Goal: Information Seeking & Learning: Learn about a topic

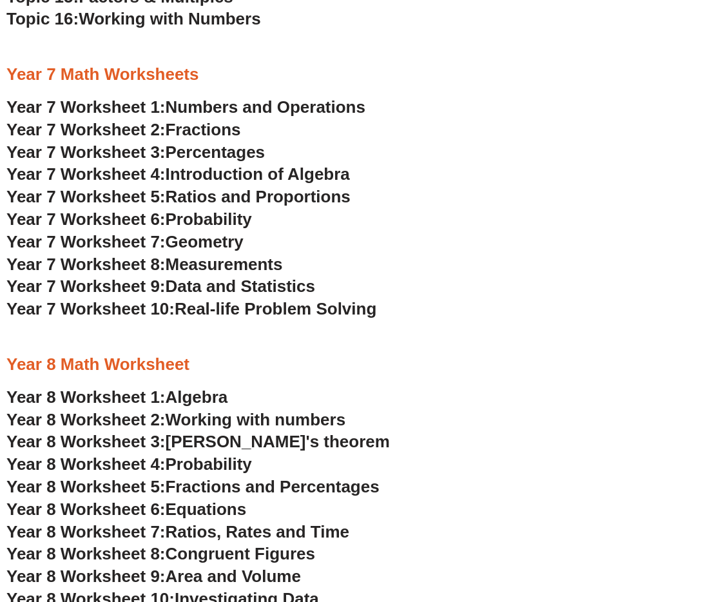
click at [200, 311] on span "Real-life Problem Solving" at bounding box center [276, 308] width 202 height 19
click at [166, 288] on span "Year 7 Worksheet 9:" at bounding box center [85, 285] width 159 height 19
click at [204, 266] on span "Measurements" at bounding box center [224, 264] width 117 height 19
click at [209, 237] on span "Geometry" at bounding box center [205, 241] width 78 height 19
click at [228, 215] on span "Probability" at bounding box center [209, 218] width 86 height 19
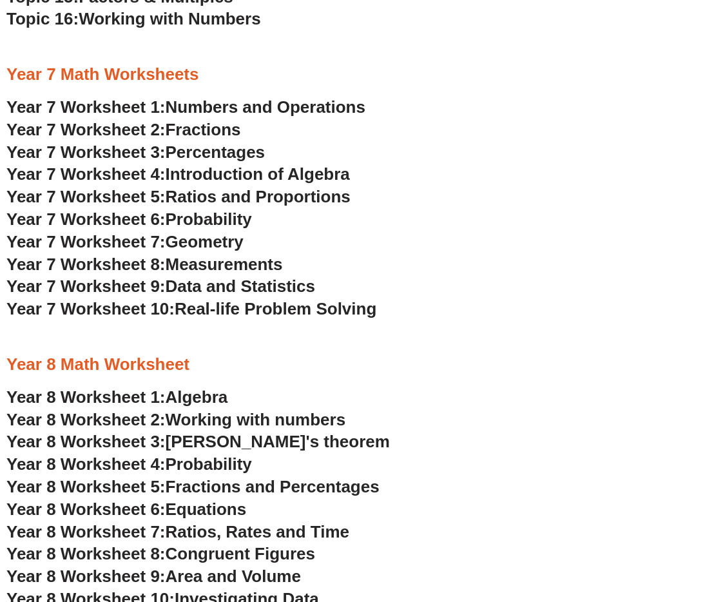
click at [206, 200] on span "Ratios and Proportions" at bounding box center [258, 196] width 185 height 19
click at [222, 175] on span "Introduction of Algebra" at bounding box center [258, 173] width 184 height 19
click at [207, 149] on span "Percentages" at bounding box center [216, 151] width 100 height 19
click at [173, 131] on span "Fractions" at bounding box center [203, 129] width 75 height 19
click at [218, 106] on span "Numbers and Operations" at bounding box center [266, 106] width 200 height 19
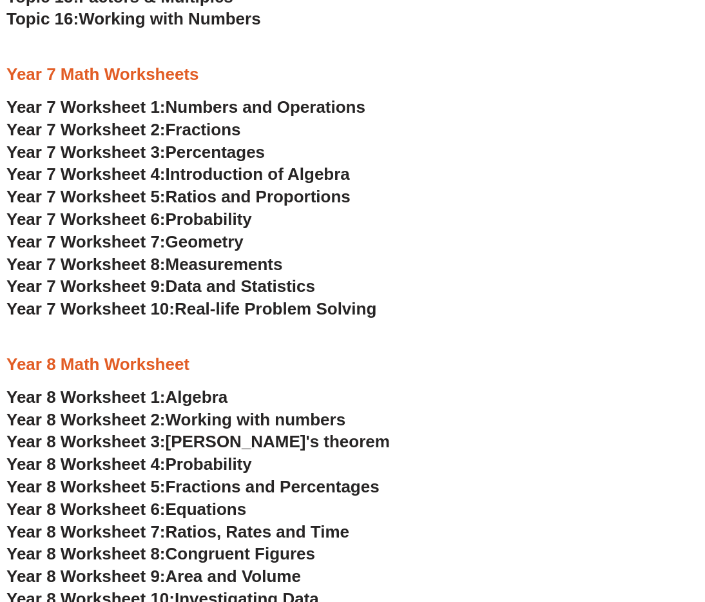
click at [221, 151] on span "Percentages" at bounding box center [216, 151] width 100 height 19
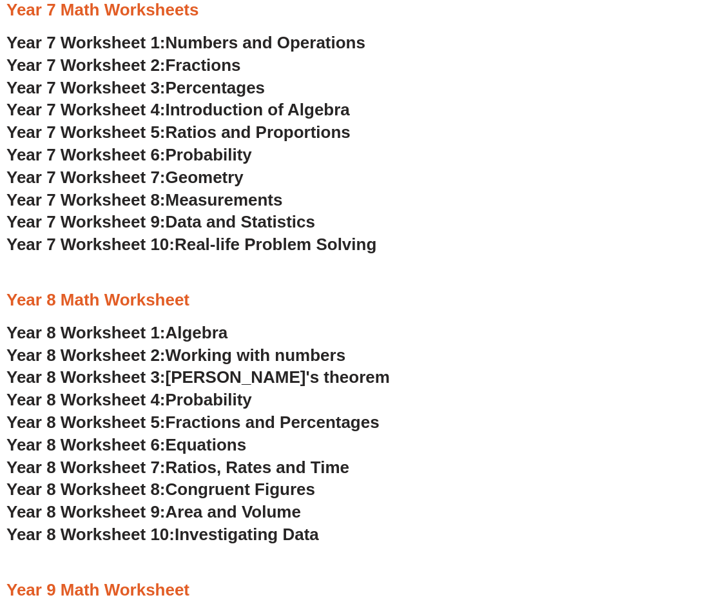
click at [183, 43] on span "Numbers and Operations" at bounding box center [266, 42] width 200 height 19
click at [218, 64] on span "Fractions" at bounding box center [203, 64] width 75 height 19
click at [215, 96] on span "Percentages" at bounding box center [216, 87] width 100 height 19
click at [193, 107] on span "Introduction of Algebra" at bounding box center [258, 109] width 184 height 19
click at [213, 133] on span "Ratios and Proportions" at bounding box center [258, 131] width 185 height 19
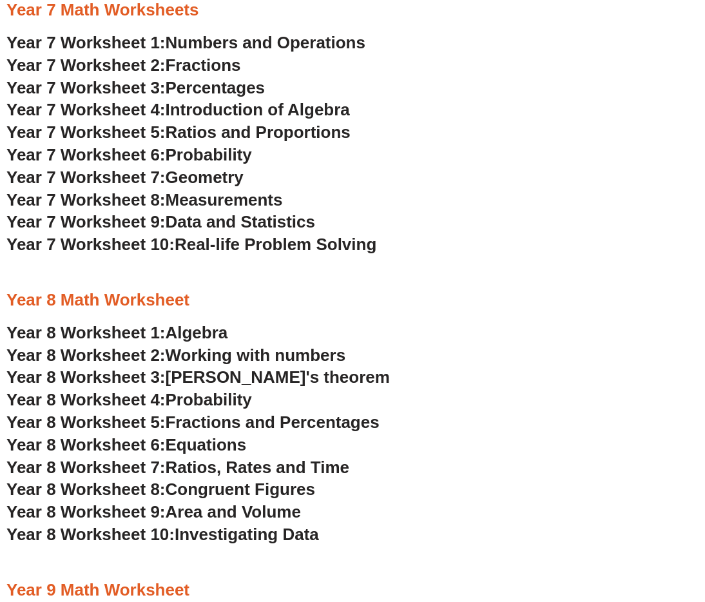
click at [204, 158] on span "Probability" at bounding box center [209, 154] width 86 height 19
click at [171, 177] on span "Geometry" at bounding box center [205, 177] width 78 height 19
click at [227, 200] on span "Measurements" at bounding box center [224, 199] width 117 height 19
click at [208, 227] on span "Data and Statistics" at bounding box center [241, 221] width 150 height 19
click at [208, 244] on span "Real-life Problem Solving" at bounding box center [276, 244] width 202 height 19
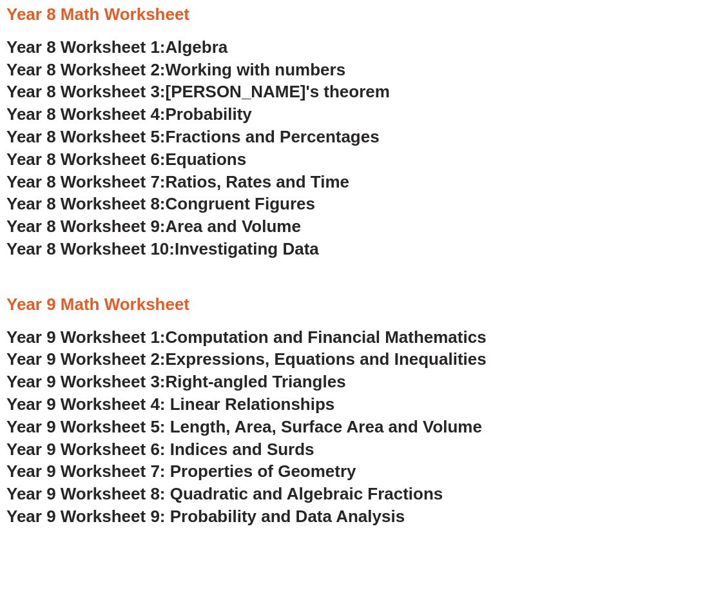
scroll to position [3458, 0]
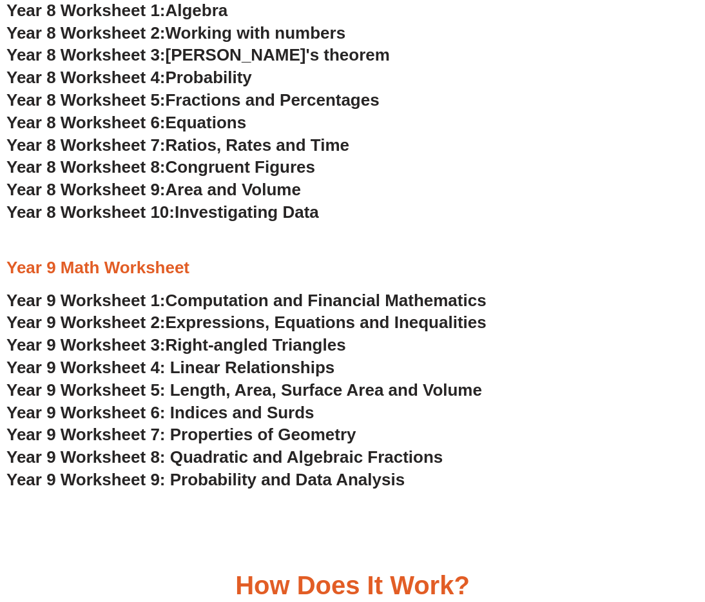
click at [213, 393] on span "Year 9 Worksheet 5: Length, Area, Surface Area and Volume" at bounding box center [244, 389] width 476 height 19
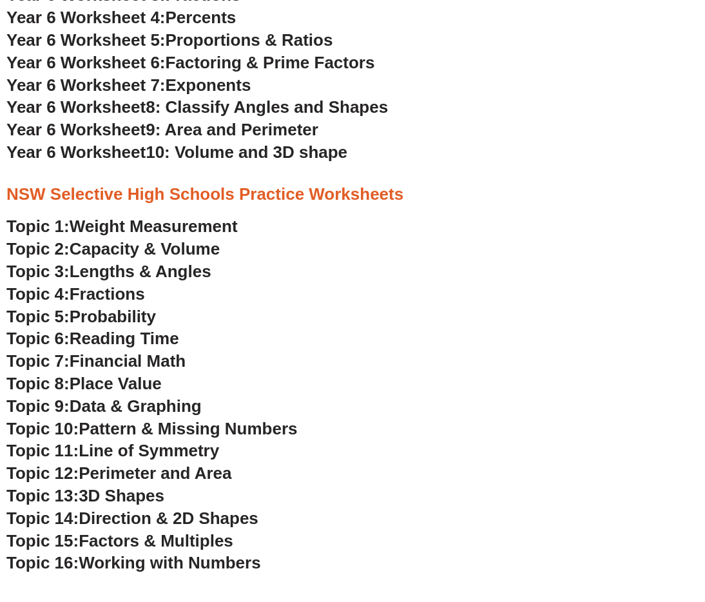
scroll to position [2556, 0]
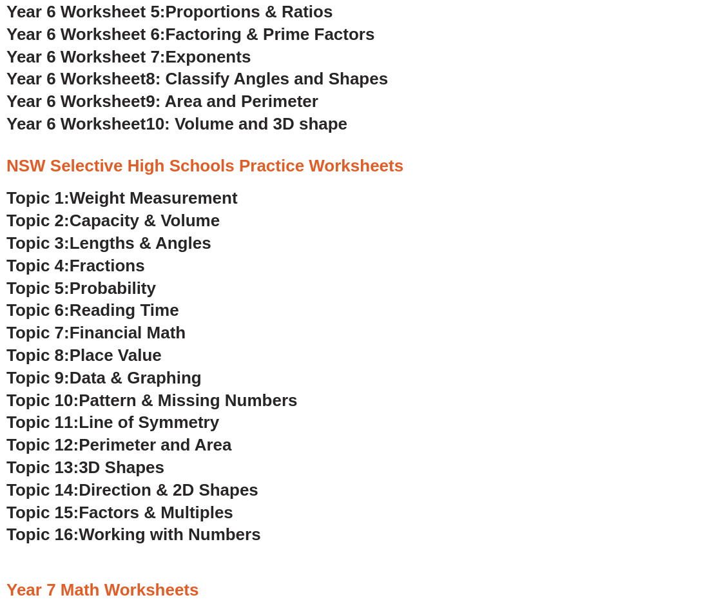
click at [116, 441] on span "Perimeter and Area" at bounding box center [155, 444] width 153 height 19
click at [126, 221] on span "Capacity & Volume" at bounding box center [145, 220] width 150 height 19
click at [129, 197] on span "Weight Measurement" at bounding box center [154, 197] width 168 height 19
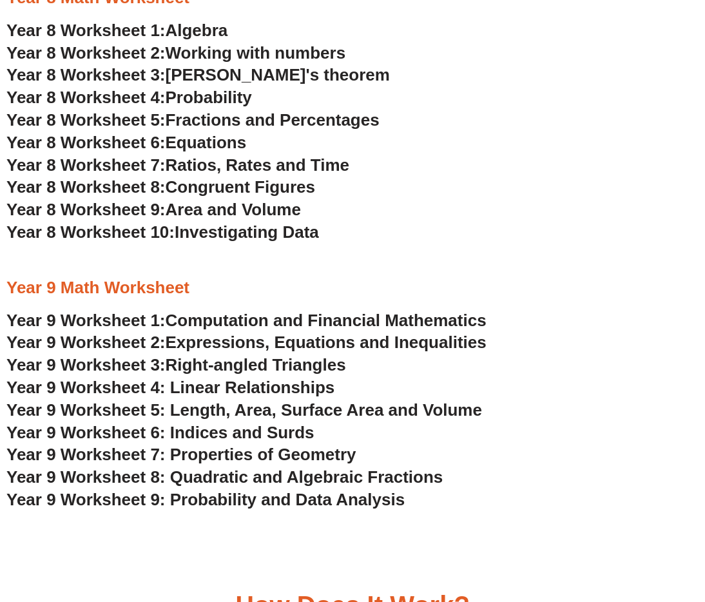
scroll to position [3587, 0]
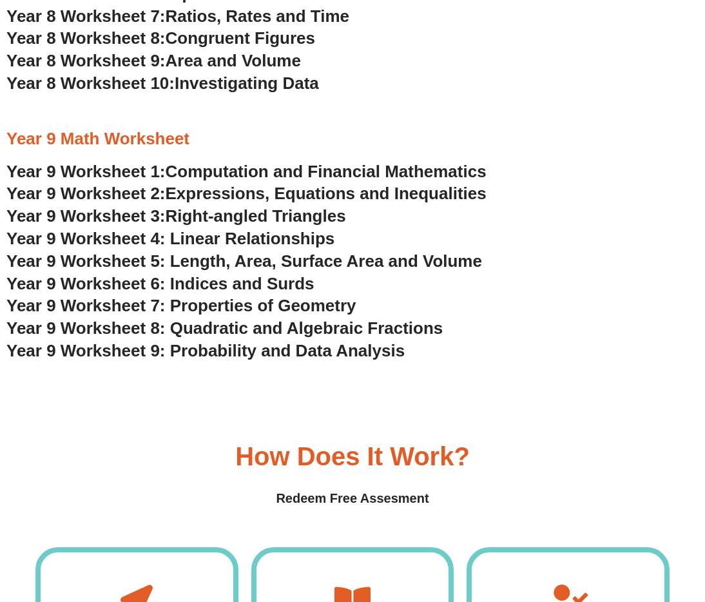
click at [224, 261] on span "Year 9 Worksheet 5: Length, Area, Surface Area and Volume" at bounding box center [244, 260] width 476 height 19
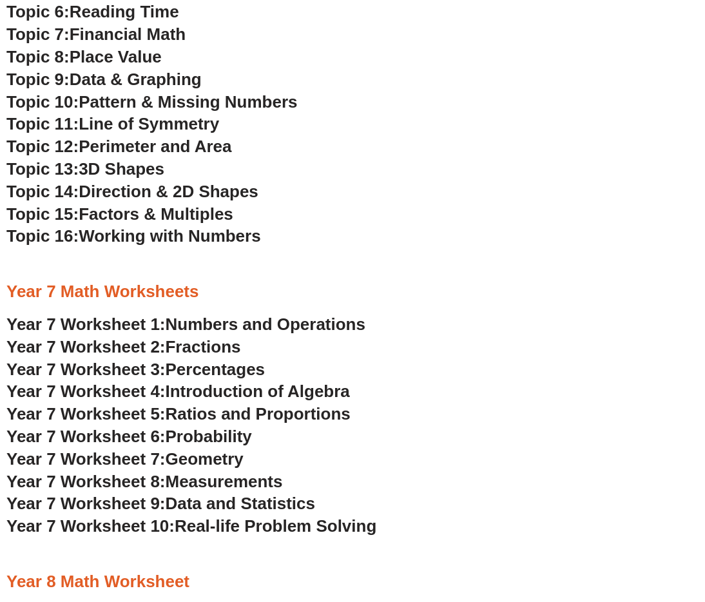
scroll to position [2878, 0]
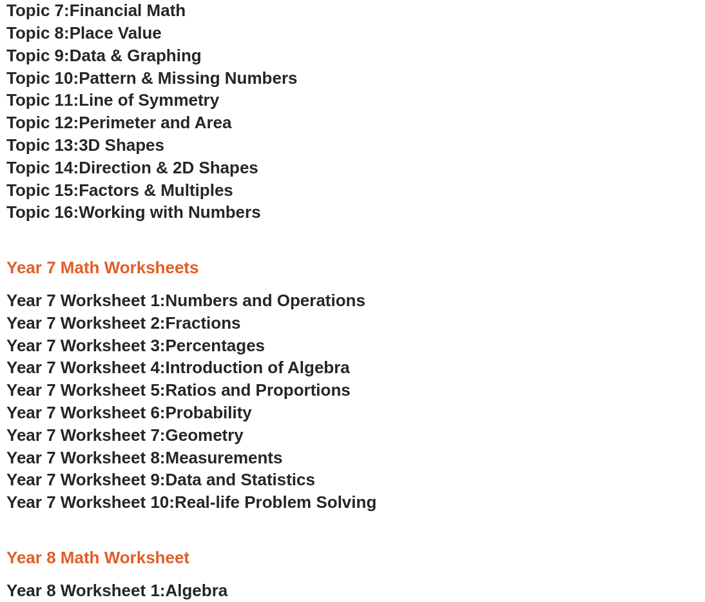
click at [264, 503] on span "Real-life Problem Solving" at bounding box center [276, 501] width 202 height 19
click at [181, 505] on span "Real-life Problem Solving" at bounding box center [276, 501] width 202 height 19
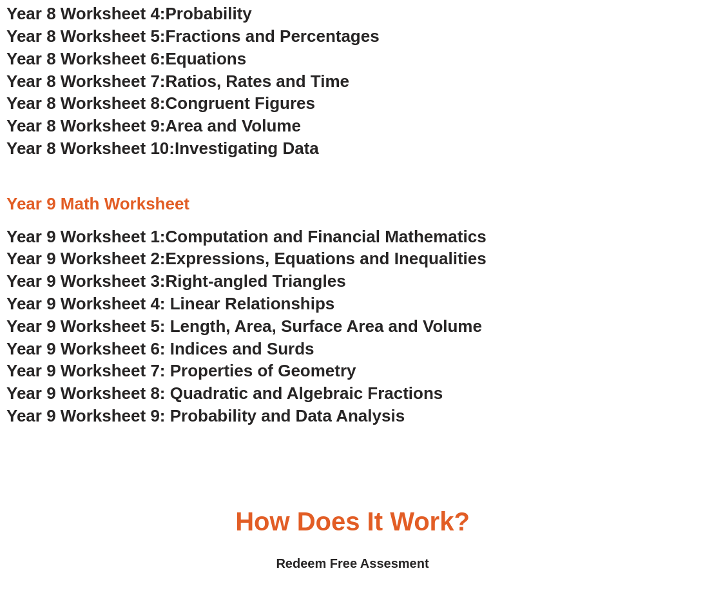
scroll to position [3523, 0]
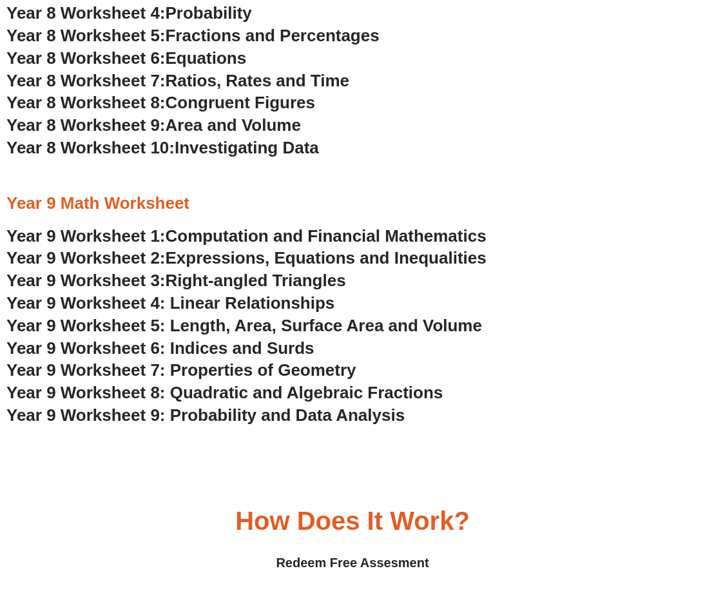
click at [244, 234] on span "Computation and Financial Mathematics" at bounding box center [326, 235] width 321 height 19
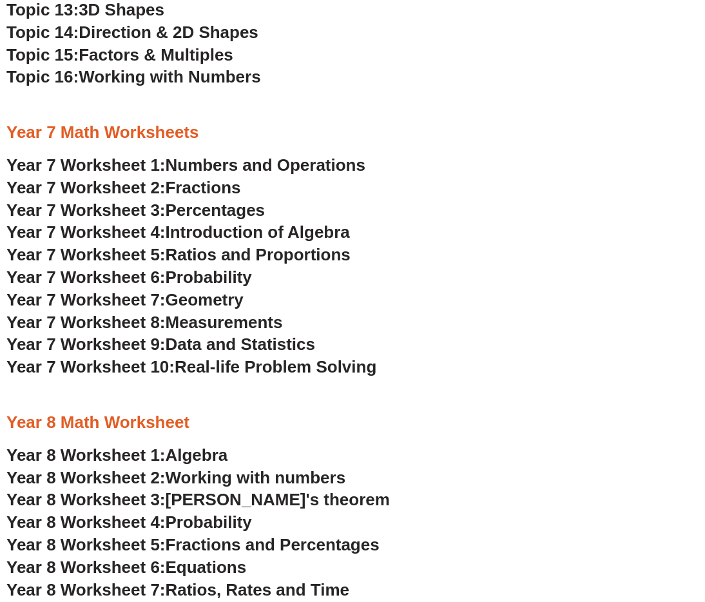
scroll to position [3007, 0]
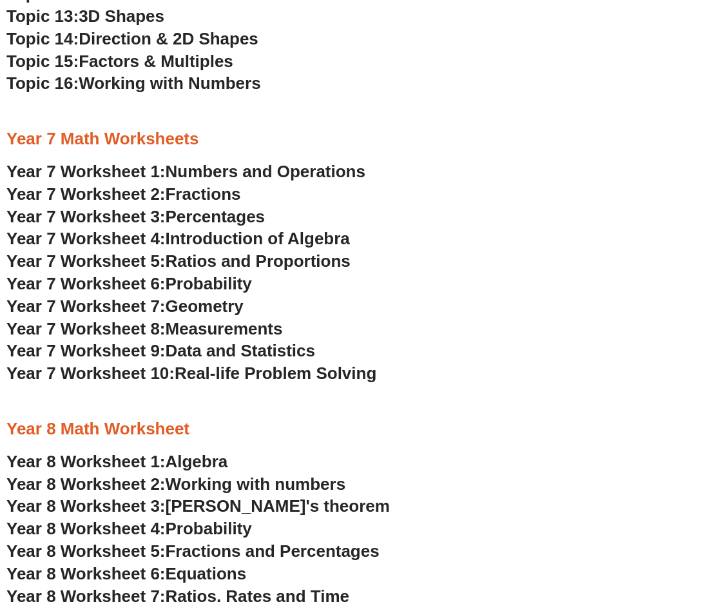
click at [286, 175] on span "Numbers and Operations" at bounding box center [266, 171] width 200 height 19
click at [206, 195] on span "Fractions" at bounding box center [203, 193] width 75 height 19
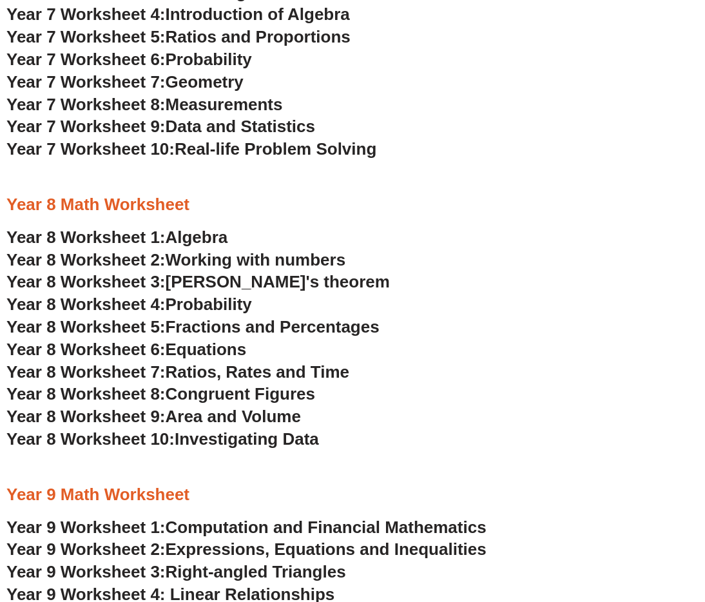
scroll to position [3072, 0]
